Goal: Transaction & Acquisition: Purchase product/service

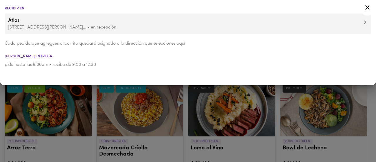
click at [369, 8] on icon at bounding box center [367, 7] width 7 height 7
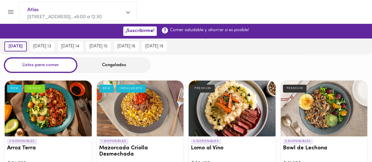
click at [115, 63] on div "Congelados" at bounding box center [113, 65] width 73 height 16
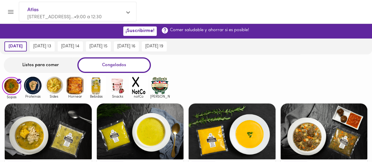
click at [76, 85] on img at bounding box center [74, 85] width 19 height 19
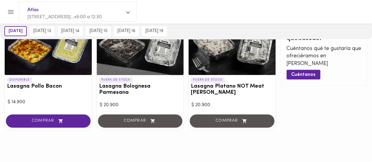
scroll to position [93, 0]
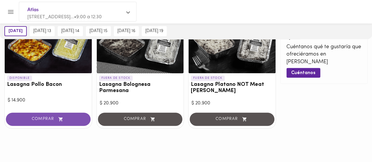
click at [49, 117] on span "COMPRAR" at bounding box center [48, 119] width 70 height 5
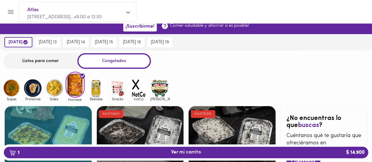
scroll to position [0, 0]
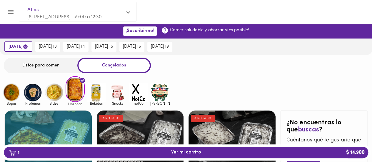
click at [52, 93] on img at bounding box center [53, 92] width 19 height 19
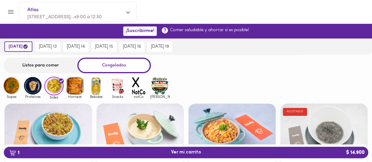
click at [33, 89] on img at bounding box center [32, 85] width 19 height 19
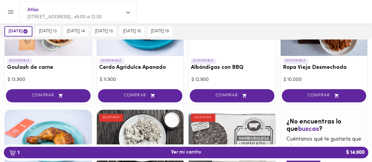
scroll to position [235, 0]
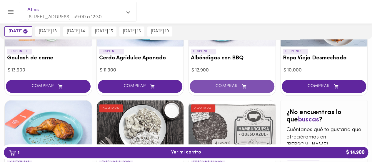
click at [226, 86] on span "COMPRAR" at bounding box center [232, 86] width 70 height 5
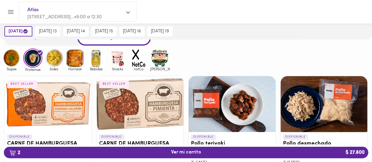
scroll to position [0, 0]
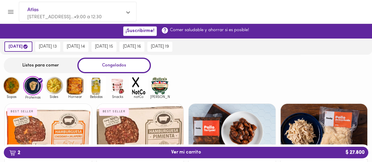
click at [264, 68] on div "Listos para comer Congelados" at bounding box center [186, 66] width 372 height 16
click at [53, 46] on span "[DATE] 13" at bounding box center [48, 46] width 18 height 5
click at [76, 87] on img at bounding box center [74, 85] width 19 height 19
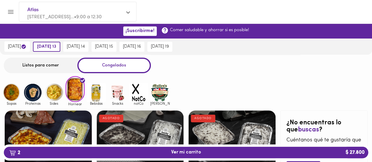
click at [32, 93] on img at bounding box center [32, 92] width 19 height 19
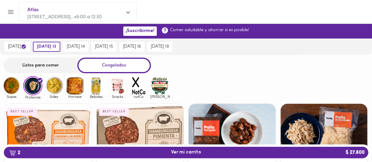
drag, startPoint x: 9, startPoint y: 90, endPoint x: 13, endPoint y: 90, distance: 3.8
click at [9, 90] on img at bounding box center [11, 85] width 19 height 19
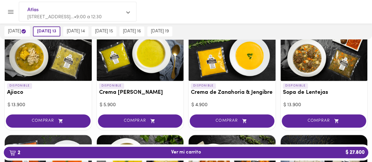
scroll to position [88, 0]
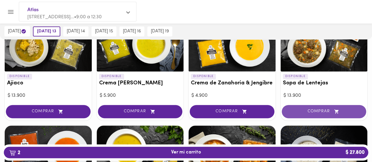
click at [322, 111] on span "COMPRAR" at bounding box center [324, 111] width 70 height 5
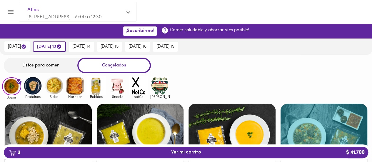
scroll to position [0, 0]
click at [33, 64] on div "Listos para comer" at bounding box center [40, 66] width 73 height 16
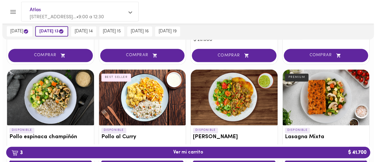
scroll to position [382, 0]
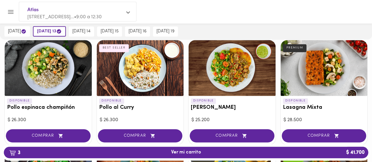
click at [228, 66] on div at bounding box center [231, 68] width 87 height 56
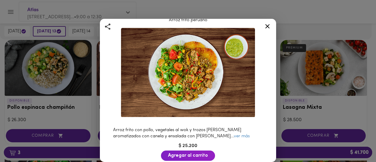
scroll to position [29, 0]
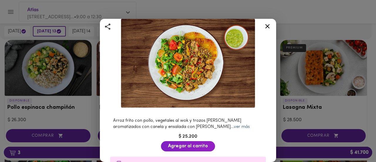
click at [234, 125] on link "ver más" at bounding box center [242, 127] width 16 height 4
click at [268, 27] on icon at bounding box center [267, 26] width 7 height 7
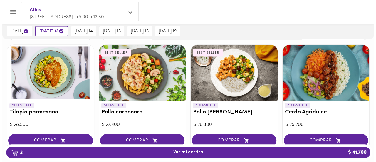
scroll to position [587, 0]
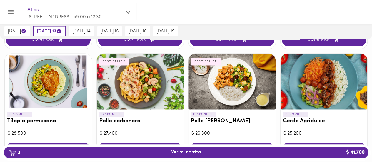
click at [241, 76] on div at bounding box center [231, 82] width 87 height 56
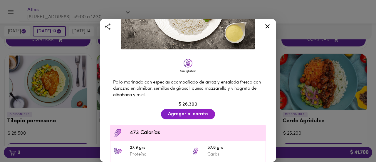
scroll to position [39, 0]
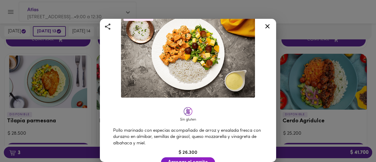
click at [267, 26] on icon at bounding box center [267, 26] width 4 height 4
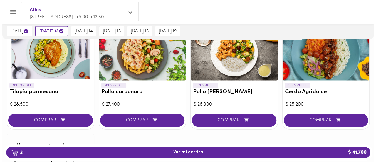
scroll to position [617, 0]
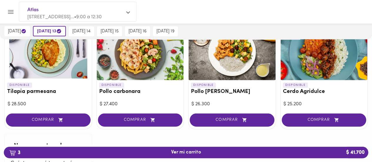
click at [62, 55] on div at bounding box center [48, 52] width 87 height 56
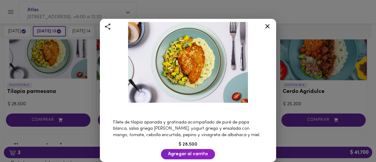
scroll to position [117, 0]
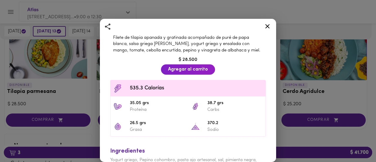
click at [267, 26] on icon at bounding box center [267, 26] width 4 height 4
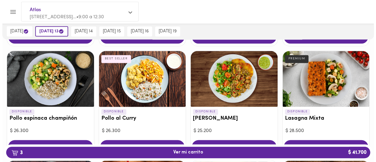
scroll to position [380, 0]
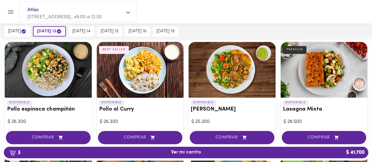
click at [54, 72] on div at bounding box center [48, 70] width 87 height 56
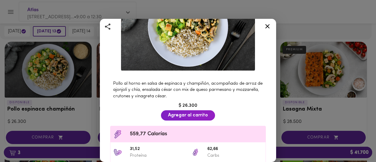
scroll to position [59, 0]
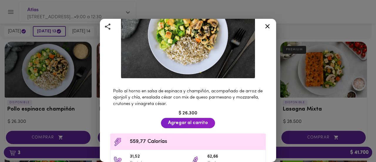
click at [267, 24] on icon at bounding box center [267, 26] width 7 height 7
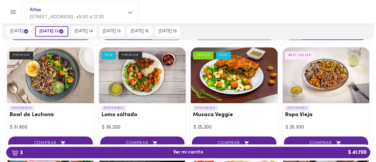
scroll to position [145, 0]
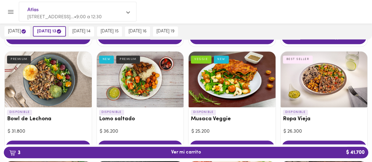
click at [154, 77] on div at bounding box center [140, 79] width 87 height 56
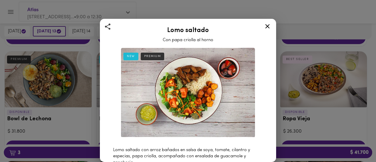
scroll to position [88, 0]
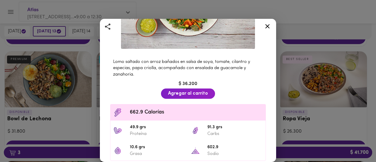
click at [265, 27] on icon at bounding box center [267, 26] width 7 height 7
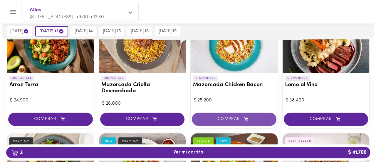
scroll to position [28, 0]
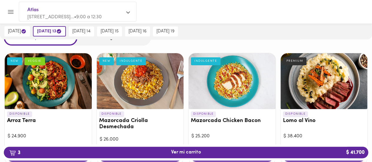
click at [55, 85] on div at bounding box center [48, 81] width 87 height 56
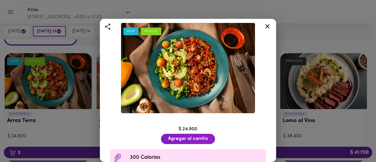
scroll to position [18, 0]
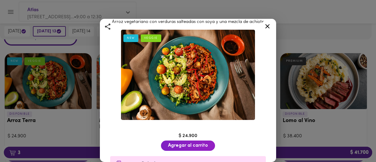
click at [267, 27] on icon at bounding box center [267, 26] width 7 height 7
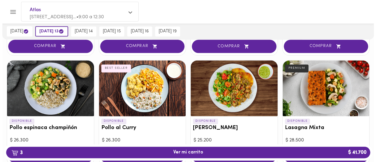
scroll to position [352, 0]
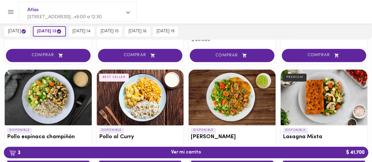
click at [146, 94] on div at bounding box center [140, 97] width 87 height 56
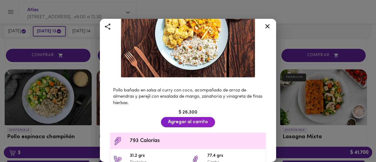
scroll to position [88, 0]
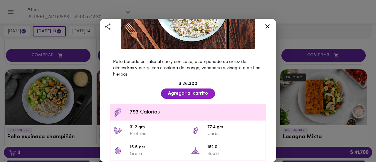
click at [267, 26] on icon at bounding box center [267, 26] width 4 height 4
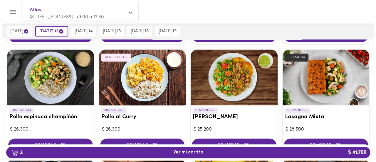
scroll to position [382, 0]
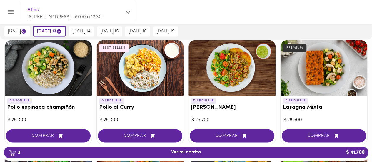
click at [227, 76] on div at bounding box center [231, 68] width 87 height 56
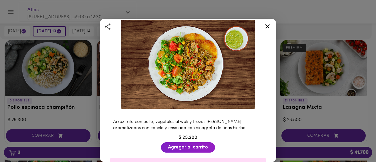
scroll to position [59, 0]
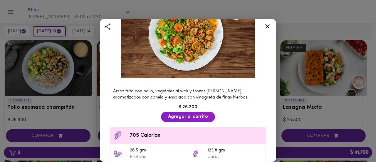
click at [268, 27] on icon at bounding box center [267, 26] width 4 height 4
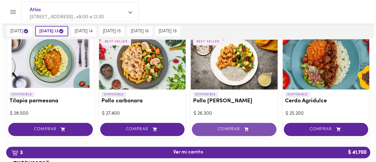
scroll to position [617, 0]
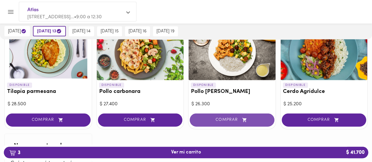
click at [234, 117] on span "COMPRAR" at bounding box center [232, 119] width 70 height 5
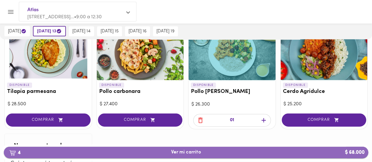
click at [195, 154] on span "4 Ver mi carrito $ 68.000" at bounding box center [186, 152] width 30 height 6
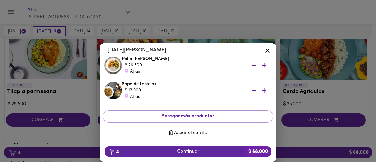
scroll to position [90, 0]
drag, startPoint x: 213, startPoint y: 146, endPoint x: 118, endPoint y: 136, distance: 95.7
click at [110, 135] on span "Vaciar el carrito" at bounding box center [187, 133] width 161 height 6
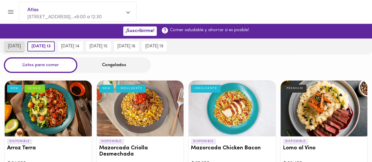
click at [16, 46] on span "[DATE]" at bounding box center [14, 46] width 13 height 5
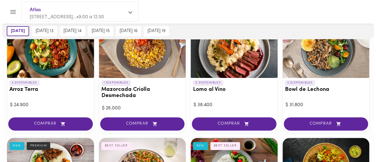
scroll to position [59, 0]
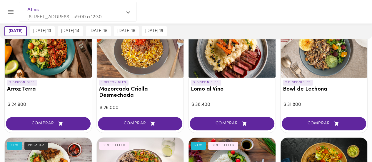
click at [72, 126] on span "COMPRAR" at bounding box center [48, 123] width 70 height 5
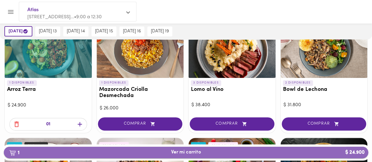
click at [212, 154] on span "1 Ver mi carrito $ 24.900" at bounding box center [186, 152] width 354 height 6
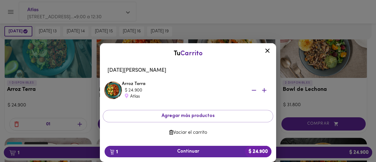
click at [268, 50] on icon at bounding box center [267, 50] width 4 height 4
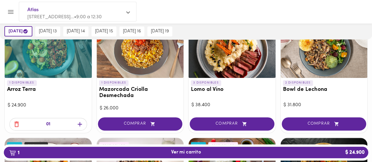
click at [283, 17] on div at bounding box center [191, 12] width 347 height 14
drag, startPoint x: 17, startPoint y: 123, endPoint x: 25, endPoint y: 120, distance: 8.2
click at [17, 123] on icon "button" at bounding box center [16, 123] width 7 height 7
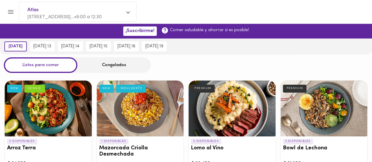
click at [123, 69] on div "Congelados" at bounding box center [113, 65] width 73 height 16
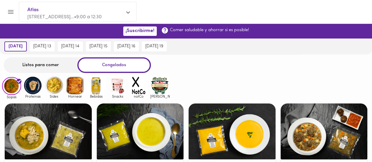
click at [79, 90] on img at bounding box center [74, 85] width 19 height 19
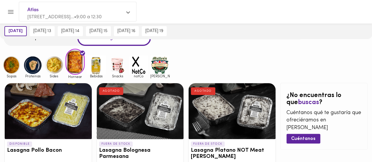
scroll to position [59, 0]
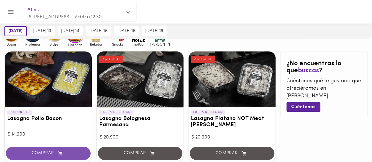
click at [51, 153] on span "COMPRAR" at bounding box center [48, 153] width 70 height 5
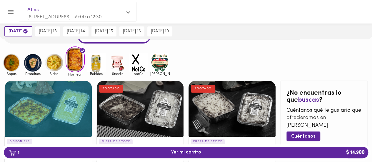
scroll to position [0, 0]
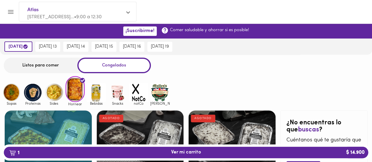
click at [47, 66] on div "Listos para comer" at bounding box center [40, 66] width 73 height 16
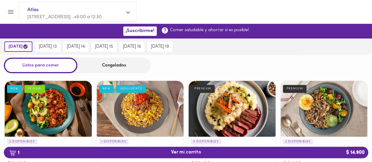
click at [115, 67] on div "Congelados" at bounding box center [113, 66] width 73 height 16
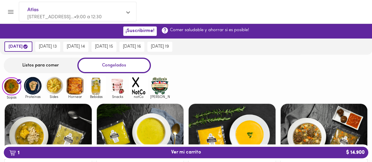
click at [34, 92] on img at bounding box center [32, 85] width 19 height 19
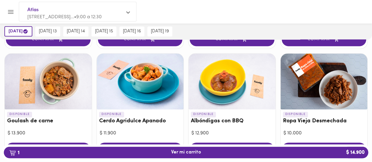
scroll to position [229, 0]
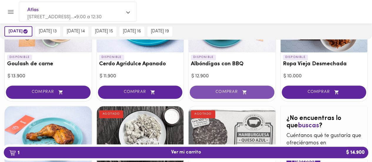
click at [224, 94] on span "COMPRAR" at bounding box center [232, 92] width 70 height 5
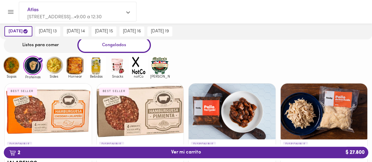
scroll to position [0, 0]
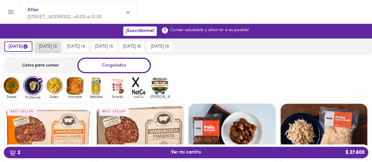
click at [54, 47] on span "[DATE] 13" at bounding box center [48, 46] width 18 height 5
click at [12, 90] on img at bounding box center [11, 85] width 19 height 19
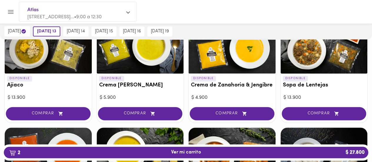
scroll to position [88, 0]
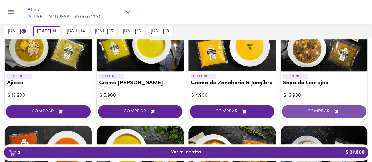
click at [316, 111] on span "COMPRAR" at bounding box center [324, 111] width 70 height 5
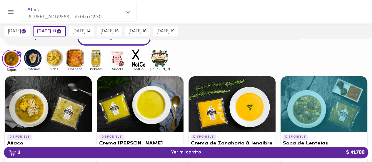
scroll to position [0, 0]
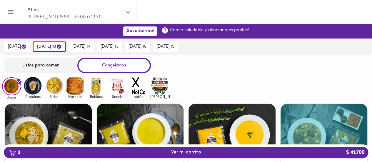
click at [37, 66] on div "Listos para comer" at bounding box center [40, 66] width 73 height 16
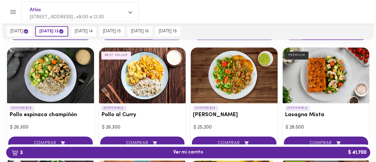
scroll to position [382, 0]
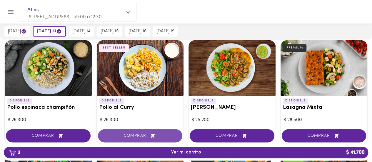
click at [140, 133] on span "COMPRAR" at bounding box center [140, 135] width 70 height 5
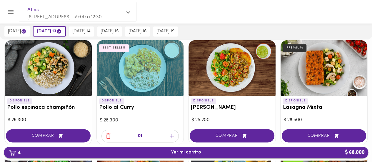
click at [167, 152] on span "4 Ver mi carrito $ 68.000" at bounding box center [186, 152] width 354 height 6
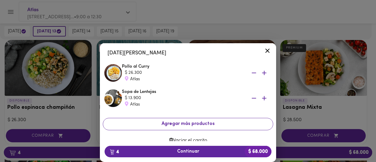
scroll to position [90, 0]
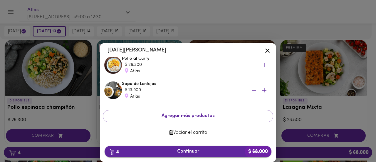
click at [191, 151] on span "4 Continuar $ 68.000" at bounding box center [187, 152] width 157 height 6
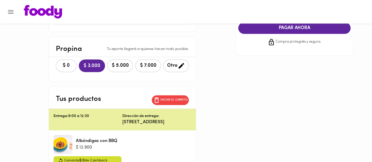
scroll to position [117, 0]
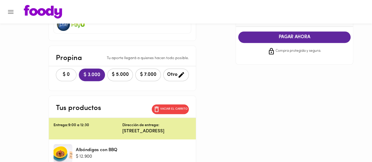
click at [60, 72] on span "$ 0" at bounding box center [66, 75] width 13 height 6
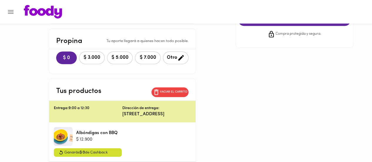
scroll to position [96, 0]
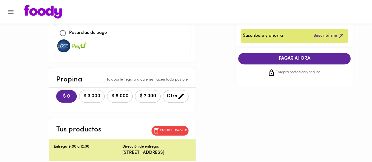
click at [61, 94] on span "$ 0" at bounding box center [66, 97] width 11 height 6
click at [293, 58] on span "PAGAR AHORA" at bounding box center [294, 59] width 100 height 6
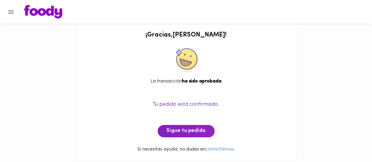
scroll to position [11, 0]
